Goal: Task Accomplishment & Management: Use online tool/utility

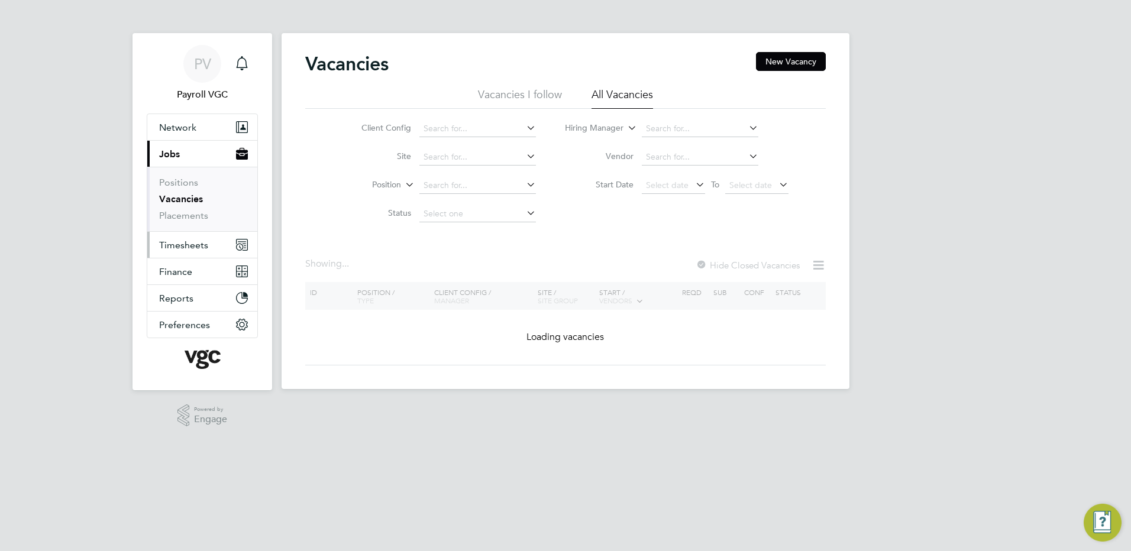
click at [194, 253] on button "Timesheets" at bounding box center [202, 245] width 110 height 26
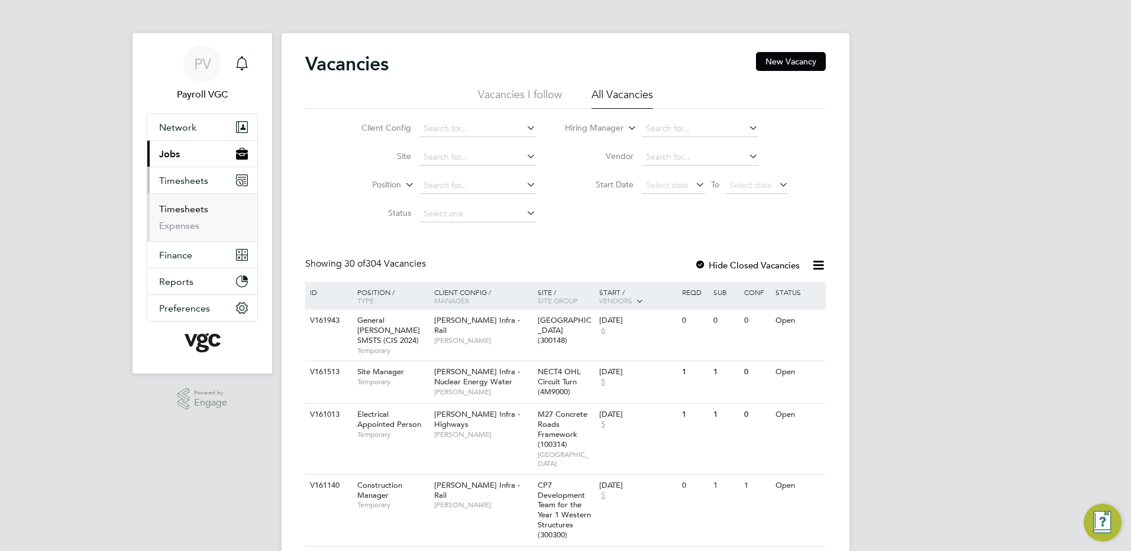
click at [191, 205] on link "Timesheets" at bounding box center [183, 209] width 49 height 11
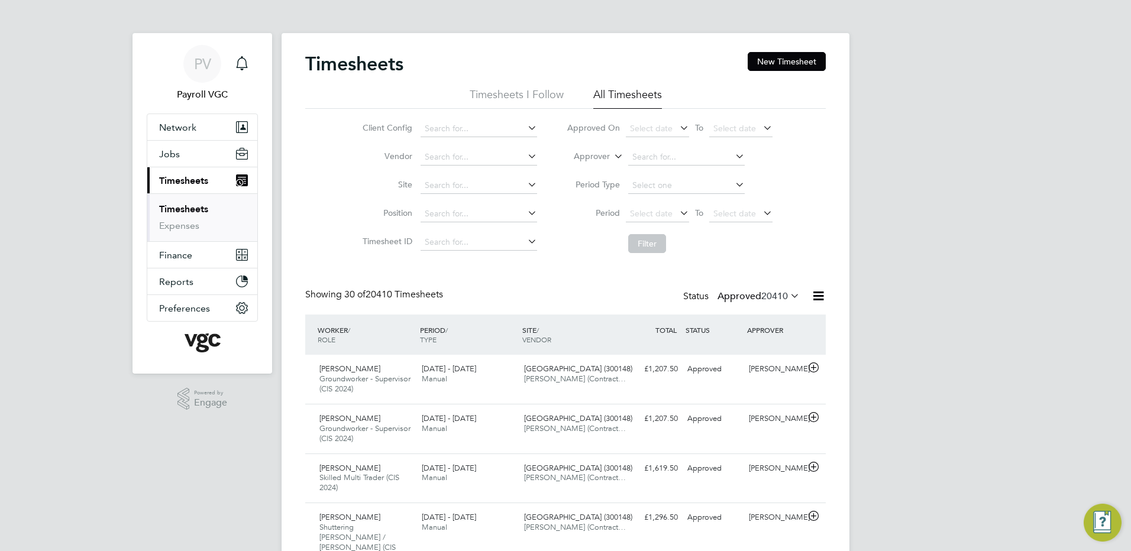
click at [816, 292] on icon at bounding box center [818, 296] width 15 height 15
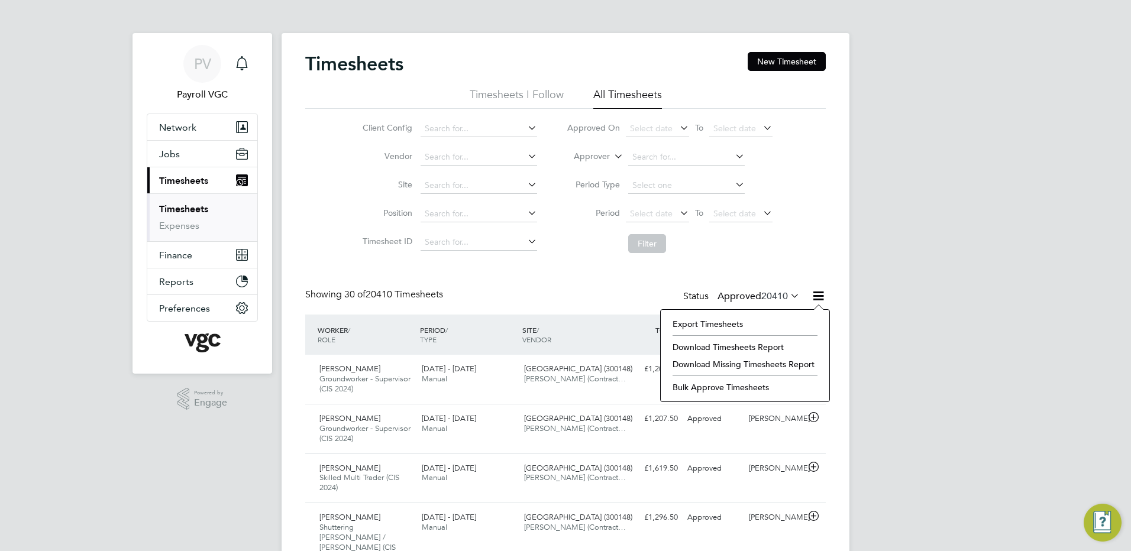
click at [672, 319] on li "Export Timesheets" at bounding box center [745, 324] width 157 height 17
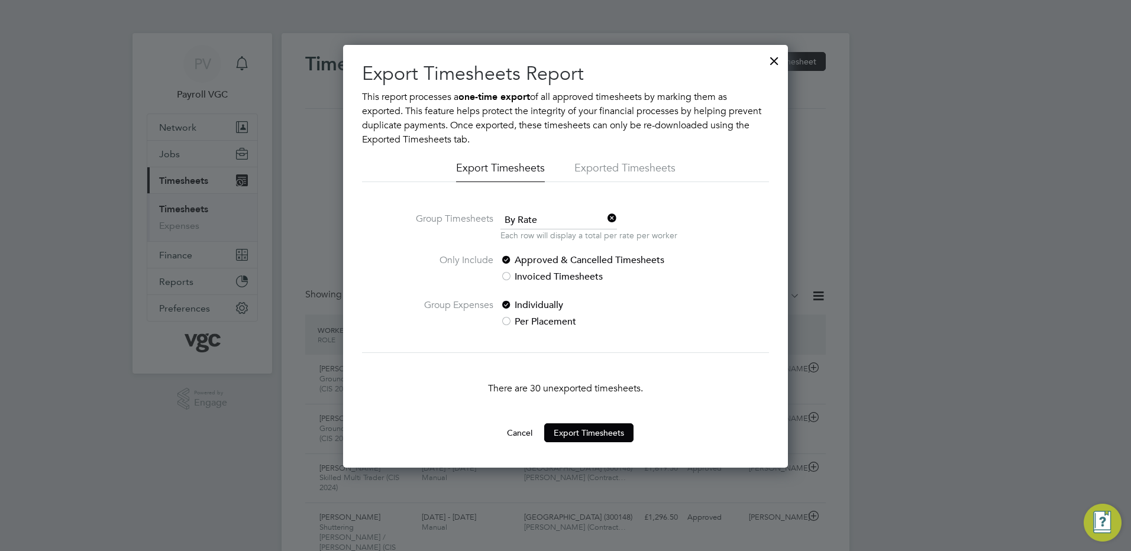
click at [525, 217] on span "By Rate" at bounding box center [558, 221] width 117 height 18
click at [542, 259] on li "By Date" at bounding box center [559, 252] width 118 height 15
click at [558, 434] on button "Export Timesheets" at bounding box center [588, 433] width 89 height 19
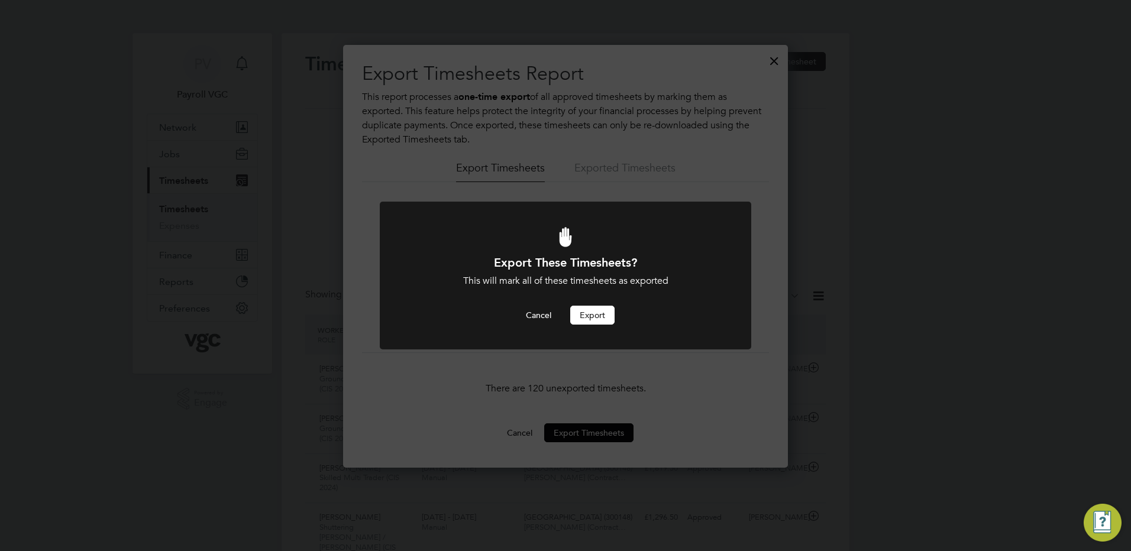
click at [587, 310] on button "Export" at bounding box center [592, 315] width 44 height 19
